Goal: Information Seeking & Learning: Learn about a topic

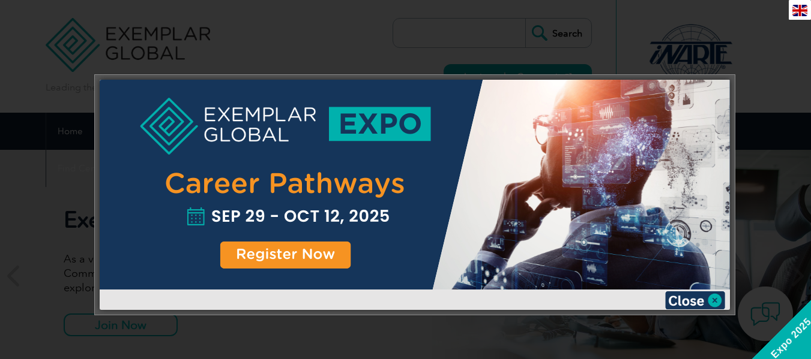
scroll to position [128, 0]
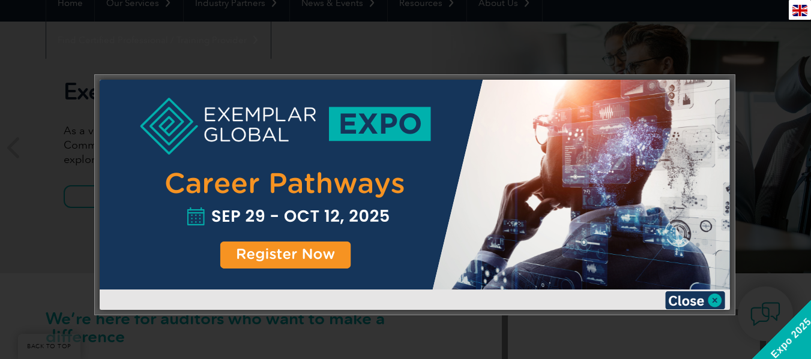
drag, startPoint x: 819, startPoint y: 26, endPoint x: 819, endPoint y: 40, distance: 13.2
click at [714, 299] on img at bounding box center [695, 301] width 60 height 18
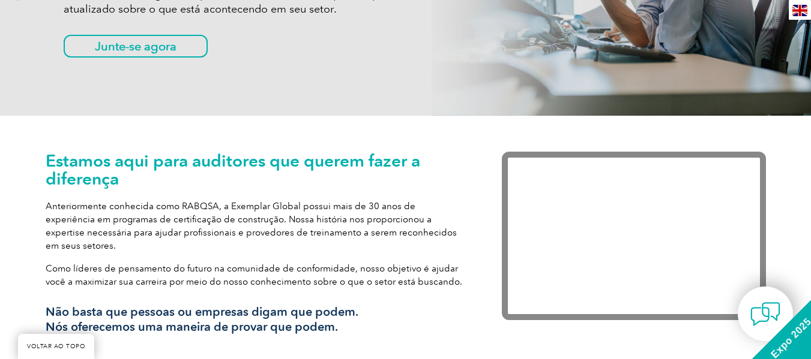
scroll to position [0, 0]
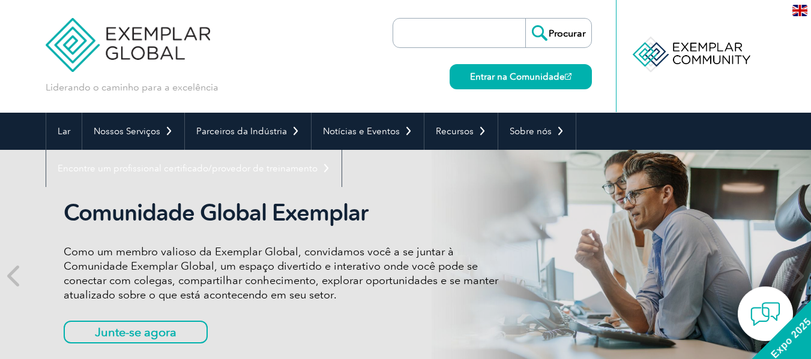
click at [430, 50] on div "Procurar Entrar na Comunidade" at bounding box center [491, 56] width 199 height 113
click at [419, 22] on input "search" at bounding box center [462, 33] width 126 height 29
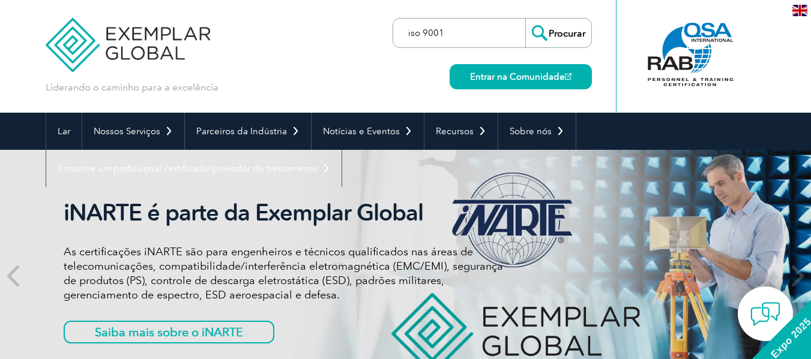
type input "iso 9001"
click at [525, 19] on input "Procurar" at bounding box center [558, 33] width 66 height 29
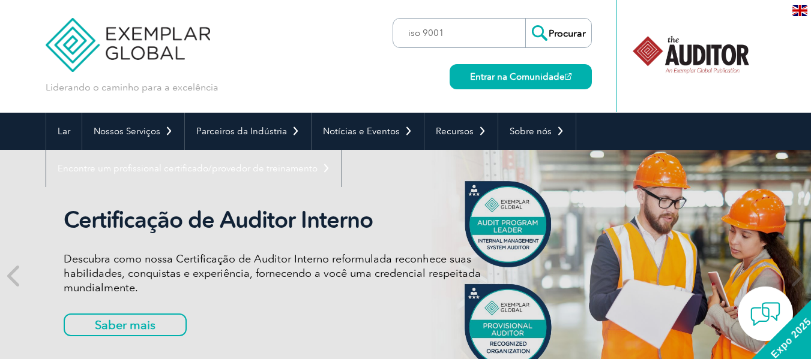
click at [542, 32] on input "Procurar" at bounding box center [558, 33] width 66 height 29
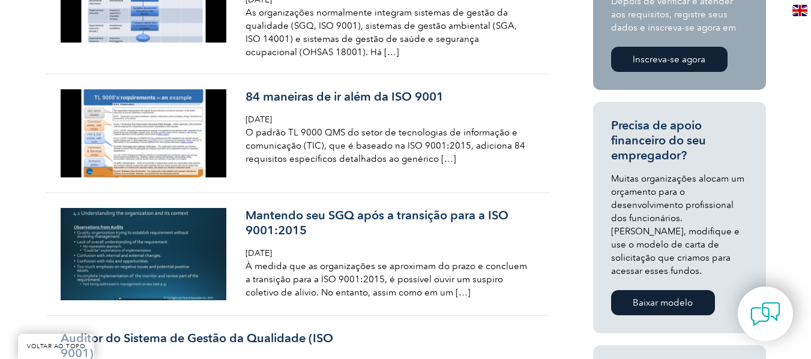
scroll to position [632, 0]
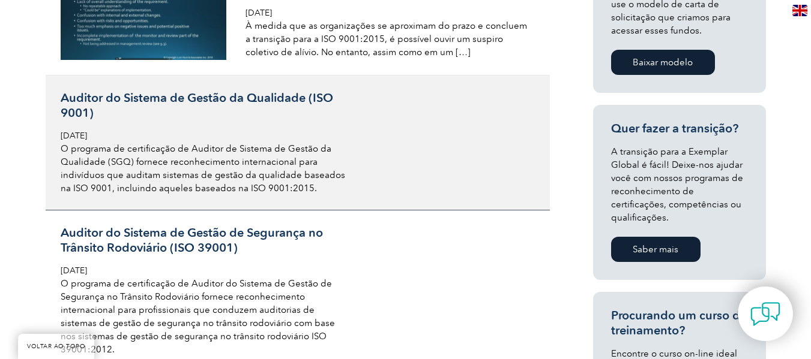
click at [114, 97] on font "Auditor do Sistema de Gestão da Qualidade (ISO 9001)" at bounding box center [197, 105] width 272 height 29
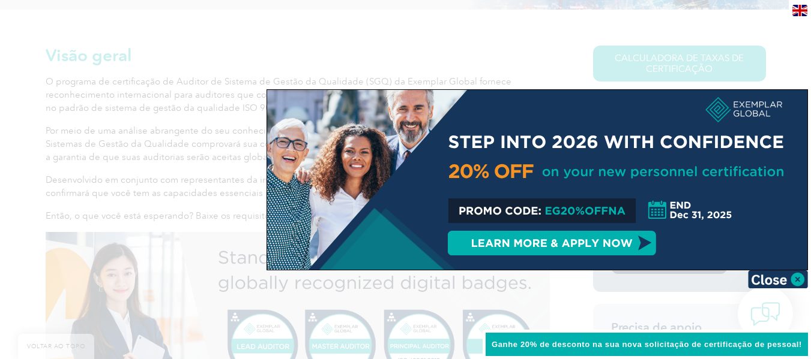
scroll to position [334, 0]
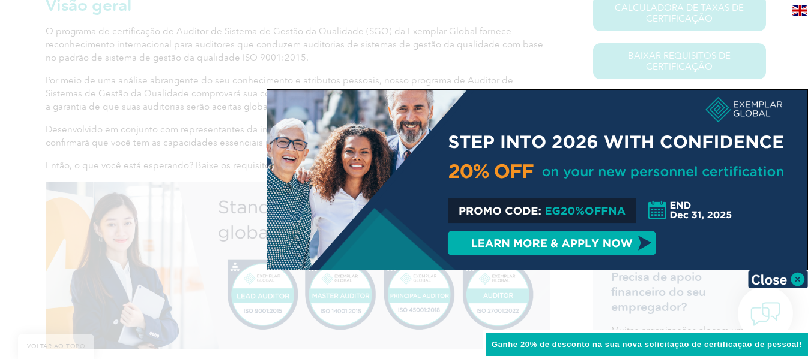
drag, startPoint x: 819, startPoint y: 51, endPoint x: 819, endPoint y: 103, distance: 51.6
click at [788, 286] on img at bounding box center [778, 280] width 60 height 18
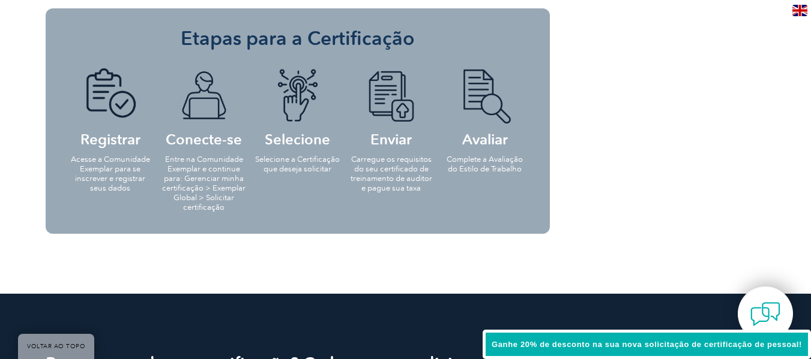
scroll to position [1136, 0]
